Goal: Information Seeking & Learning: Learn about a topic

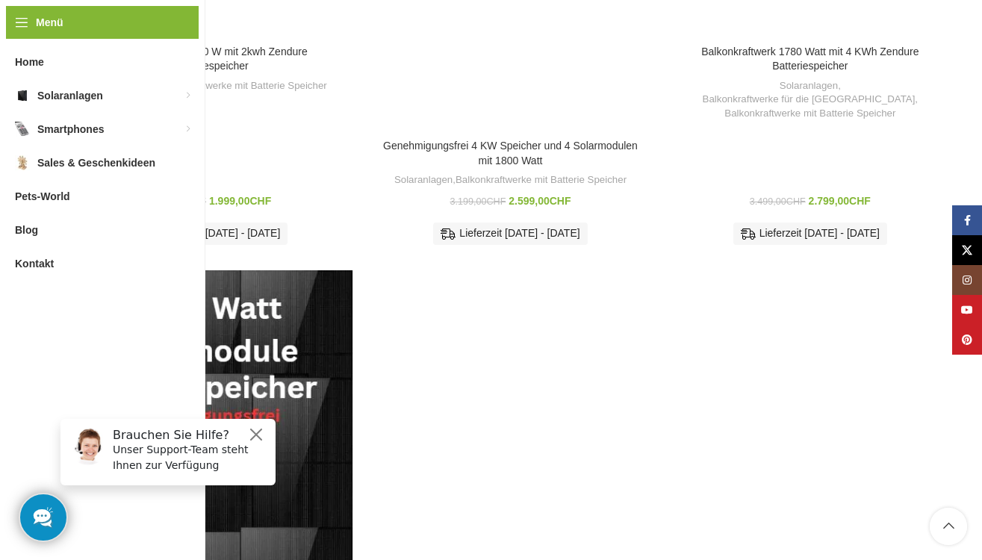
scroll to position [1135, 0]
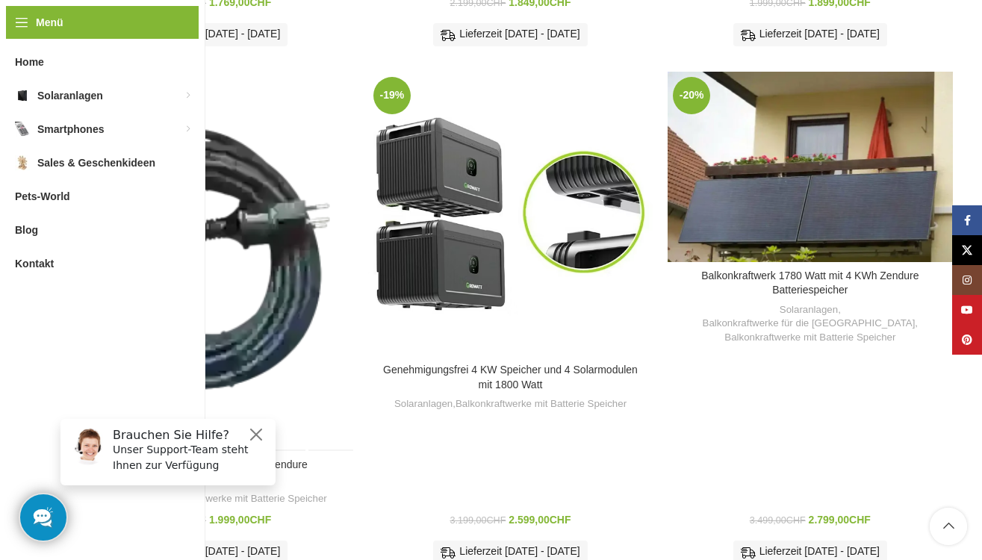
click at [221, 152] on div "Balkonkraftwerk 890 W mit 2kwh Zendure Batteriespeicher" at bounding box center [235, 261] width 48 height 379
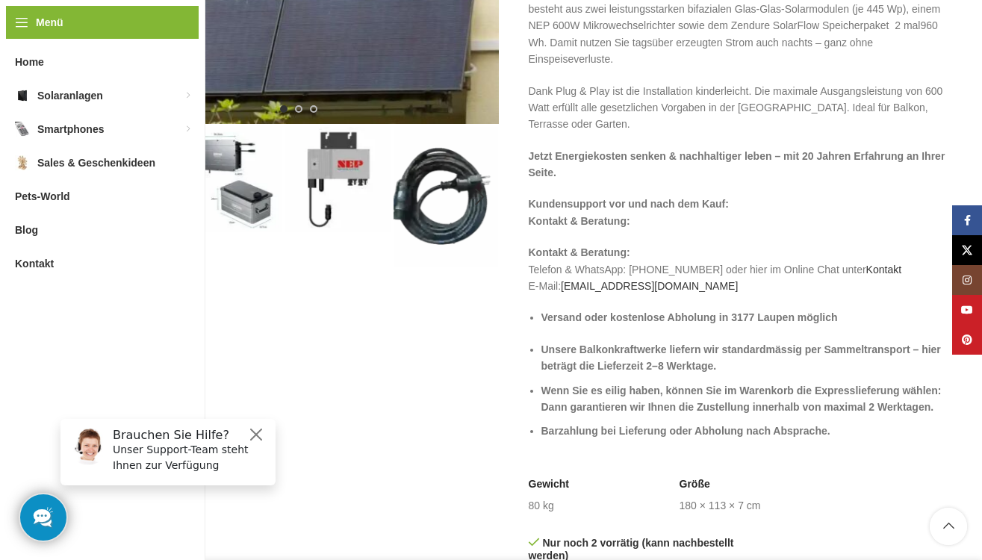
scroll to position [299, 0]
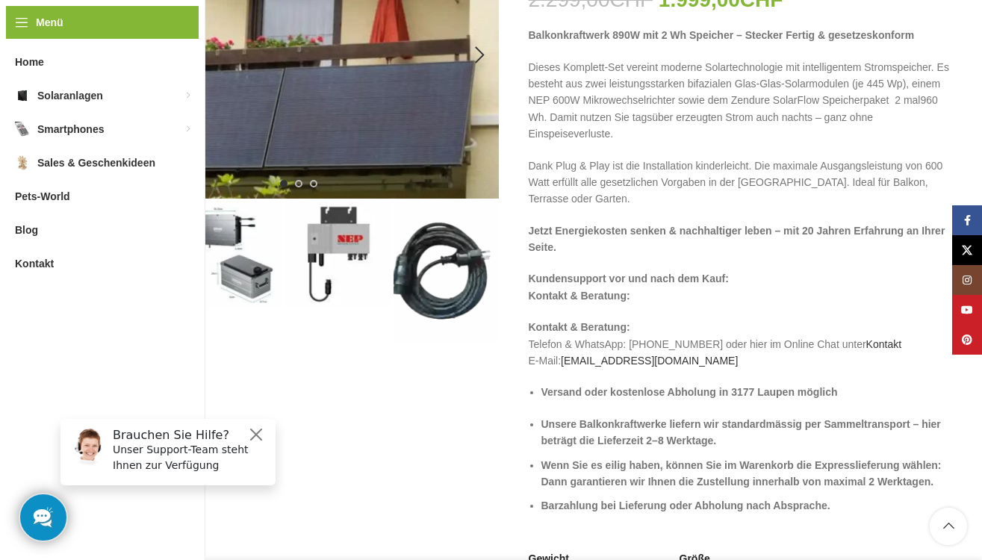
drag, startPoint x: 310, startPoint y: 180, endPoint x: 361, endPoint y: 182, distance: 50.8
click at [361, 182] on div at bounding box center [284, 183] width 408 height 7
click at [486, 53] on div "Next slide" at bounding box center [480, 55] width 37 height 37
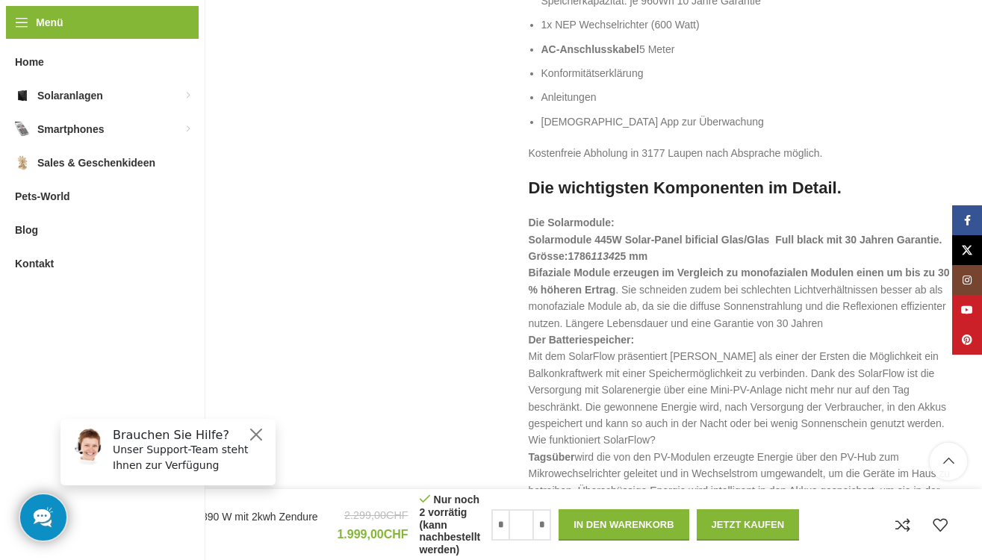
scroll to position [1569, 0]
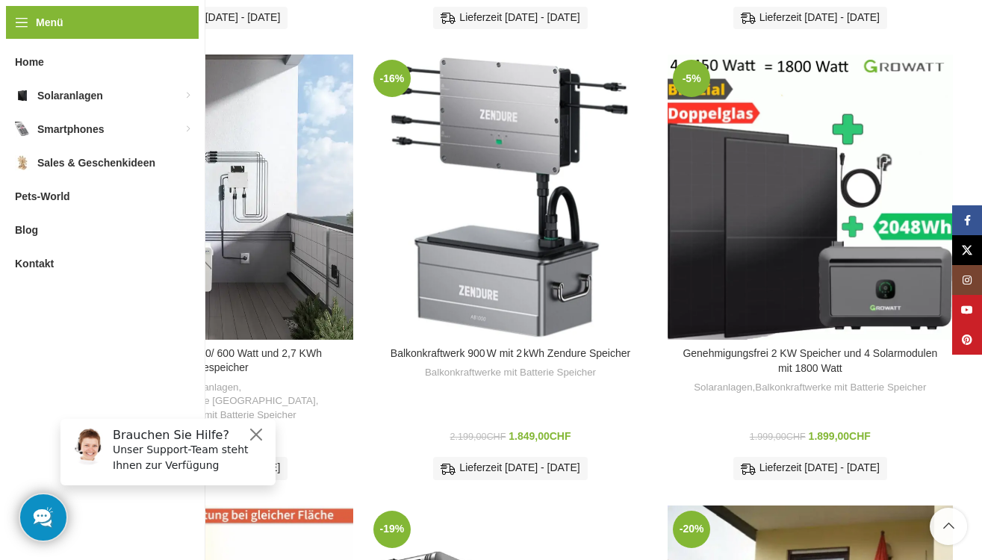
scroll to position [687, 0]
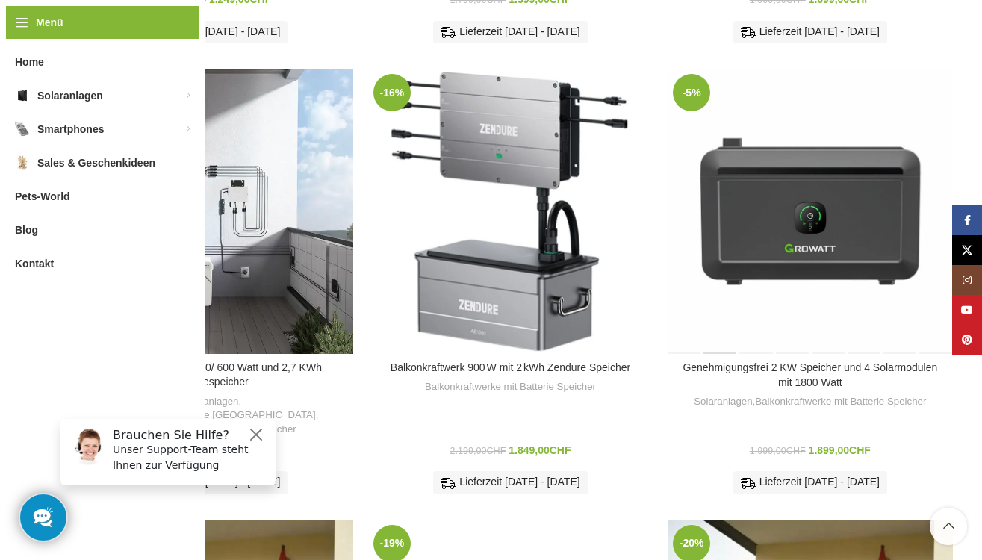
click at [726, 202] on div "Genehmigungsfrei 2 KW Speicher und 4 Solarmodulen mit 1800 Watt" at bounding box center [722, 211] width 36 height 285
